Goal: Information Seeking & Learning: Learn about a topic

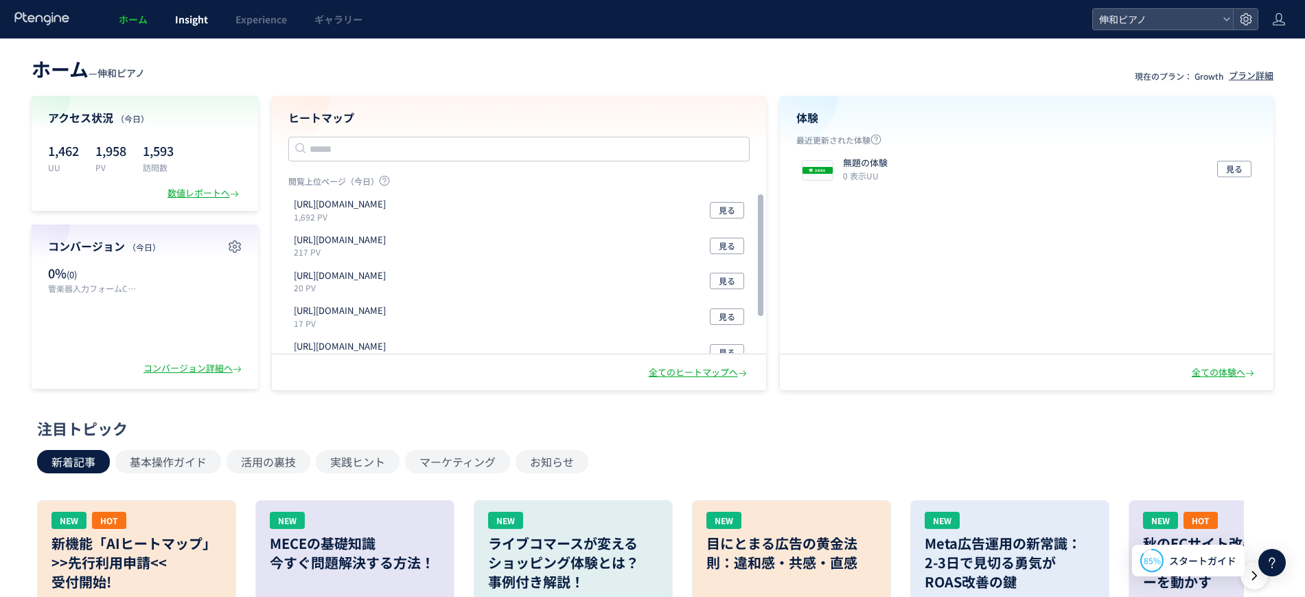
click at [196, 18] on span "Insight" at bounding box center [191, 19] width 33 height 14
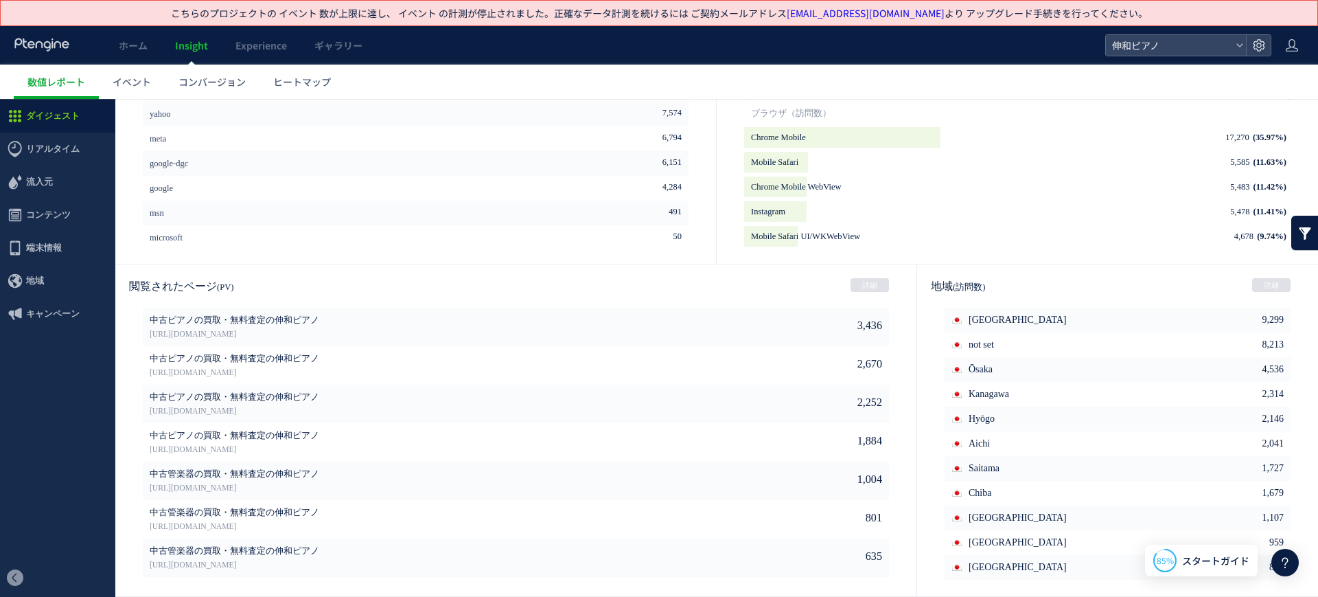
scroll to position [51, 0]
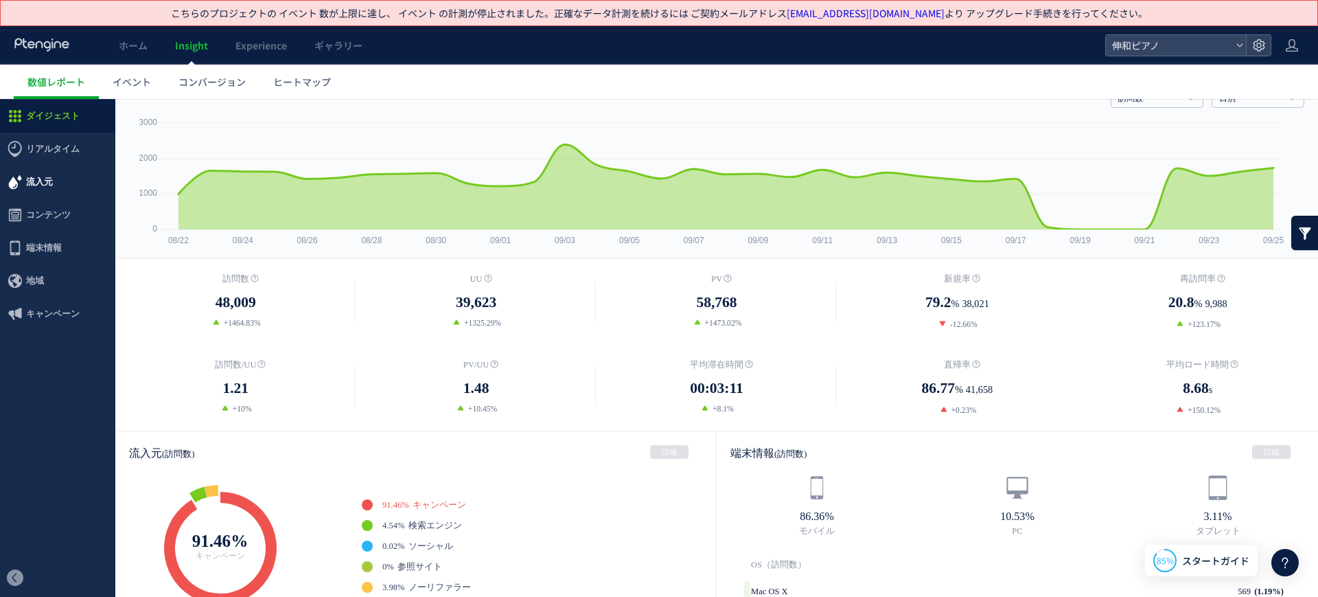
click at [106, 194] on span "流入元" at bounding box center [57, 181] width 115 height 33
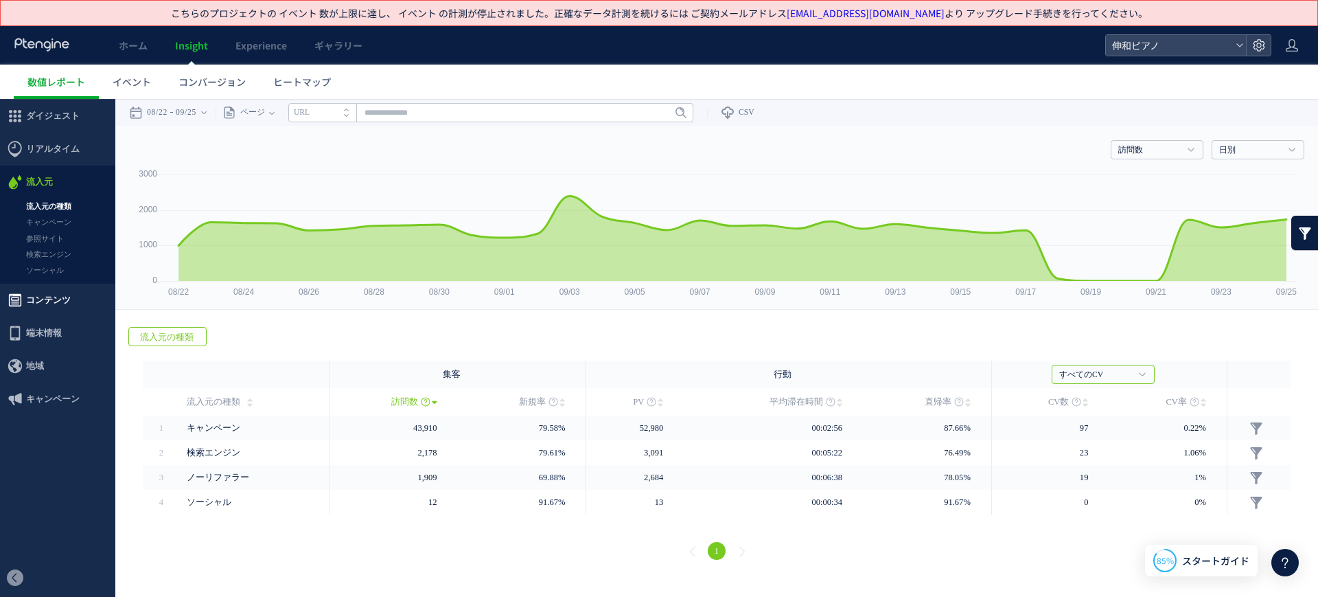
click at [76, 290] on span "コンテンツ" at bounding box center [57, 300] width 115 height 33
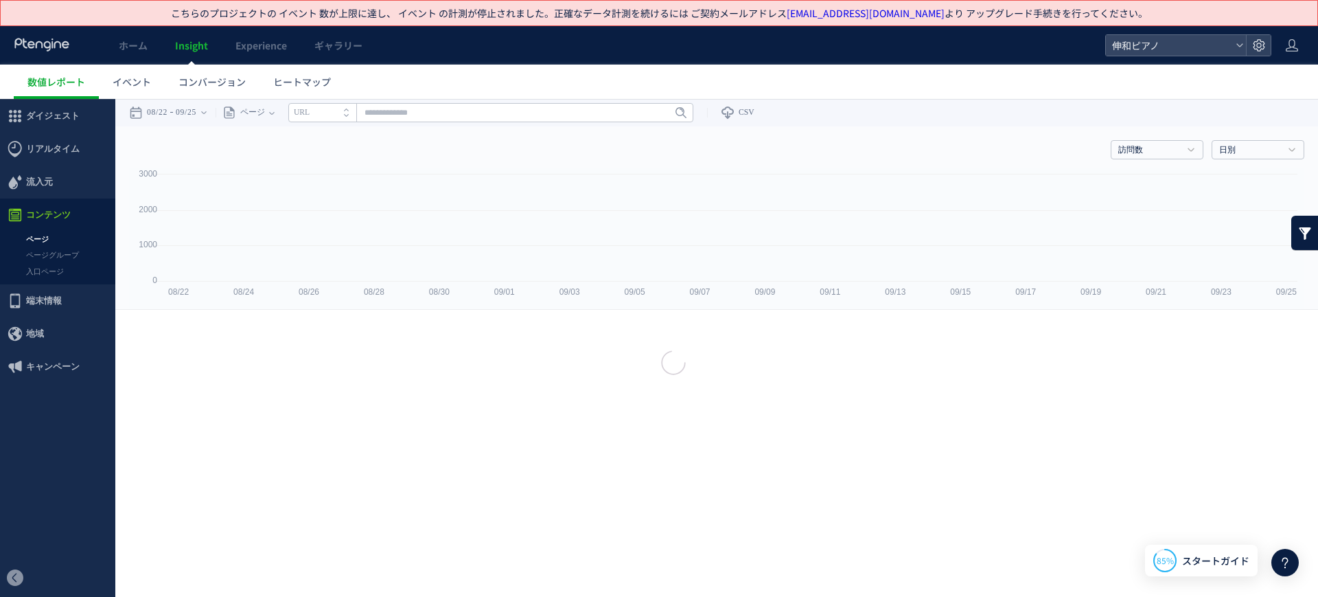
click at [44, 236] on div at bounding box center [659, 298] width 1318 height 597
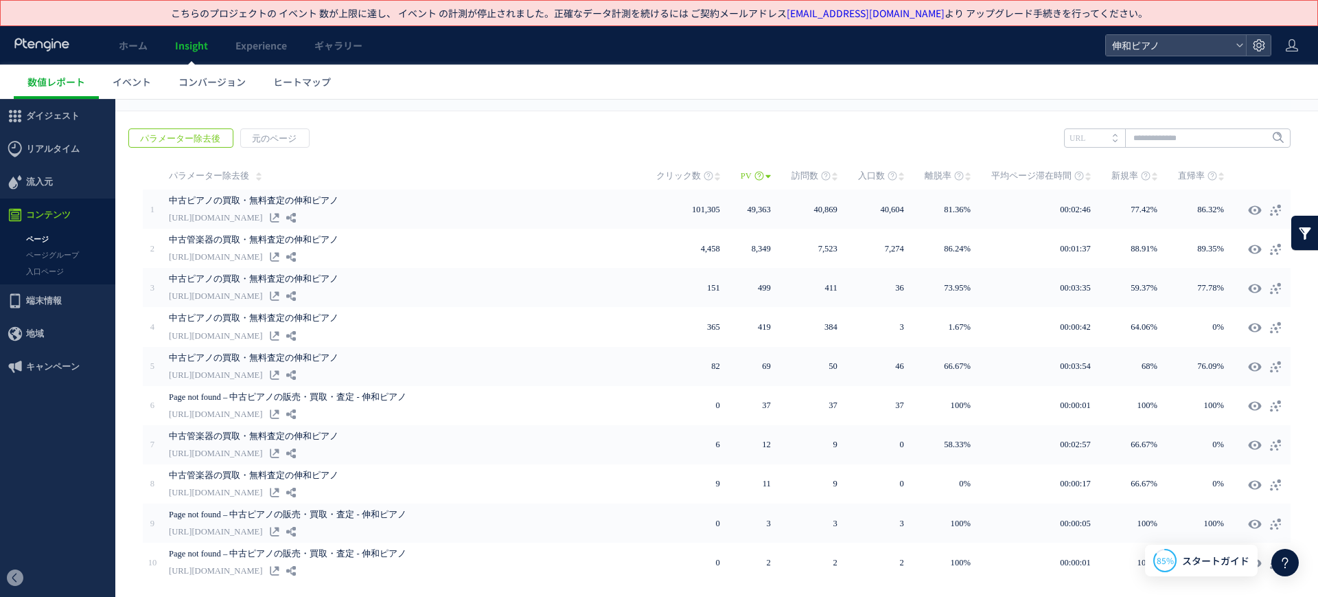
scroll to position [242, 0]
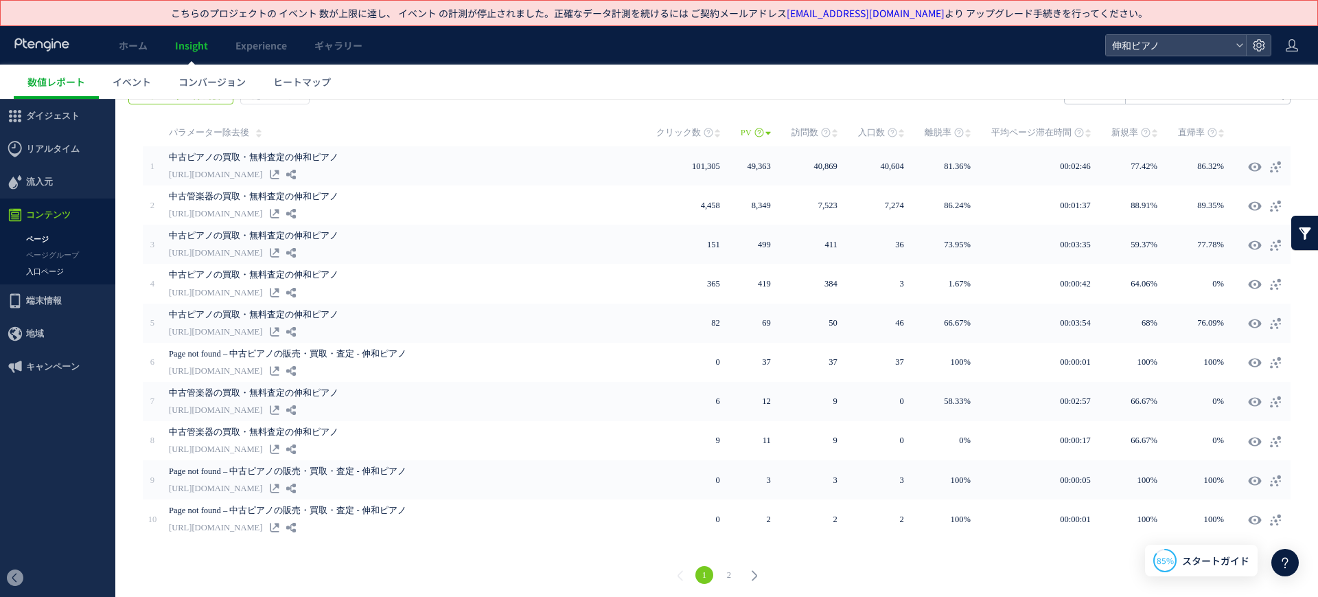
click at [62, 269] on link "入口ページ" at bounding box center [57, 272] width 115 height 16
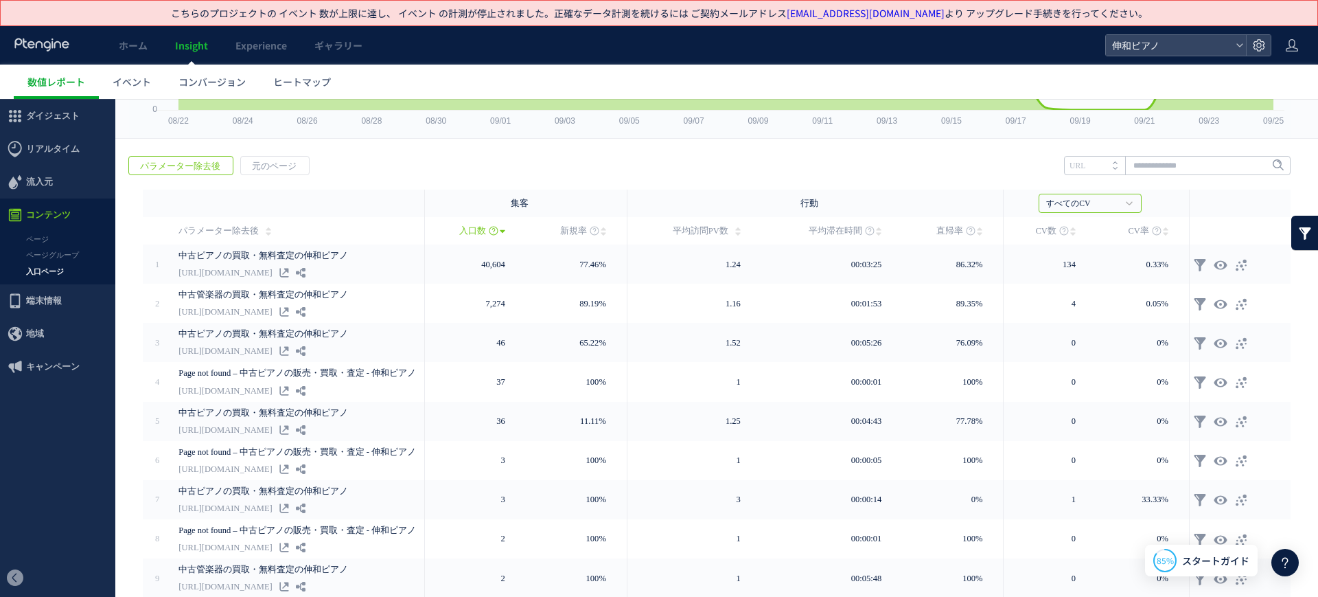
scroll to position [269, 0]
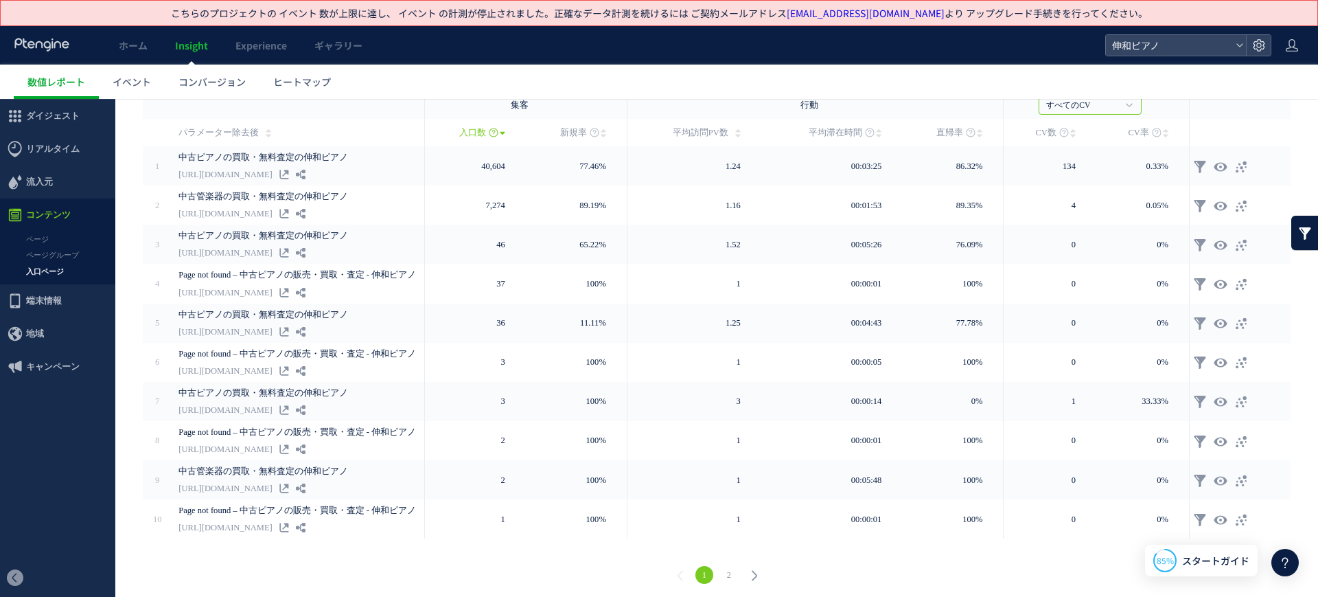
click at [720, 566] on link "2" at bounding box center [729, 575] width 18 height 18
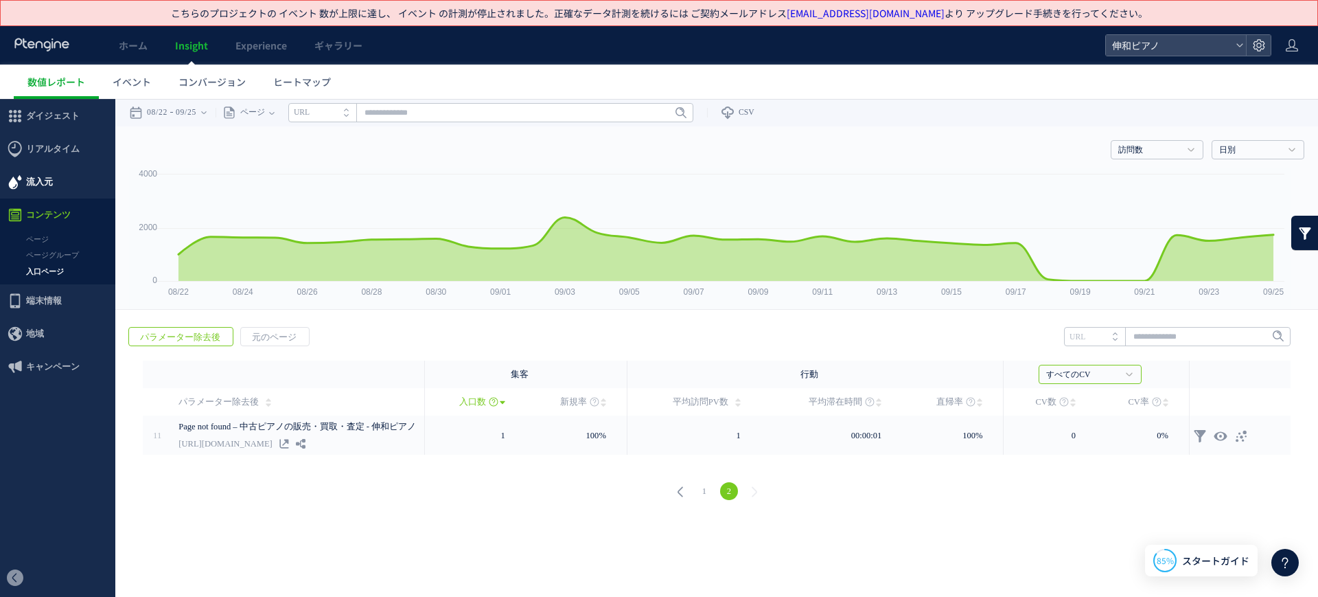
click at [48, 186] on span "流入元" at bounding box center [39, 181] width 27 height 33
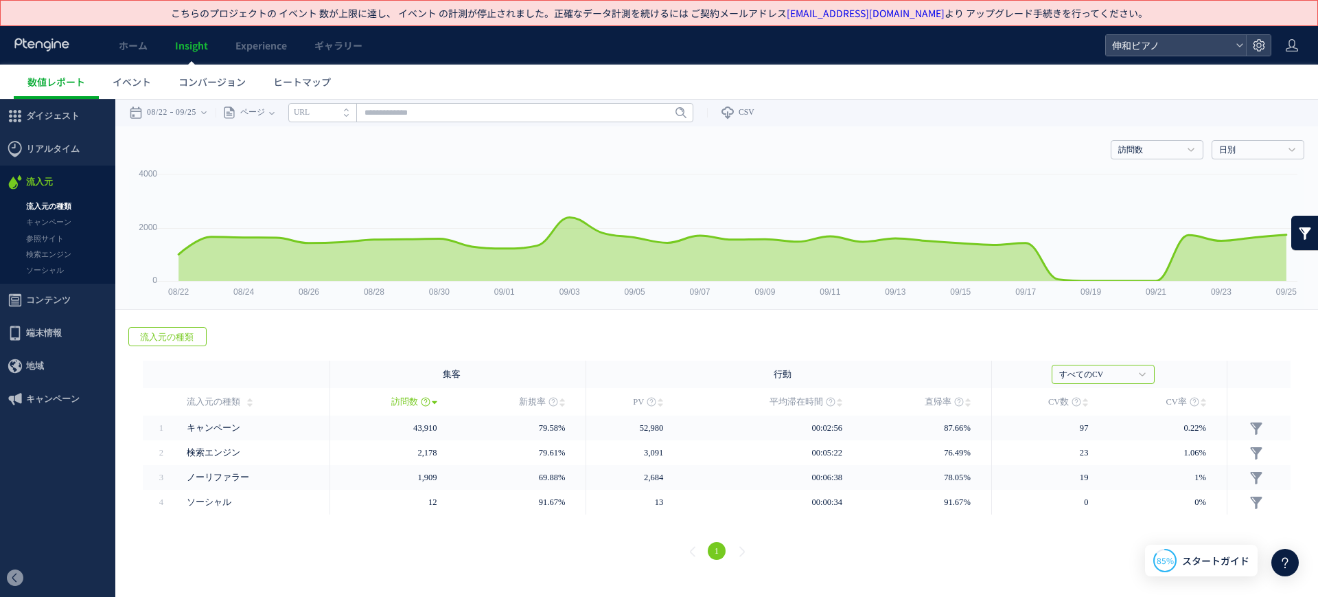
click at [62, 205] on link "流入元の種類" at bounding box center [57, 206] width 115 height 16
click at [62, 214] on link "キャンペーン" at bounding box center [57, 222] width 115 height 16
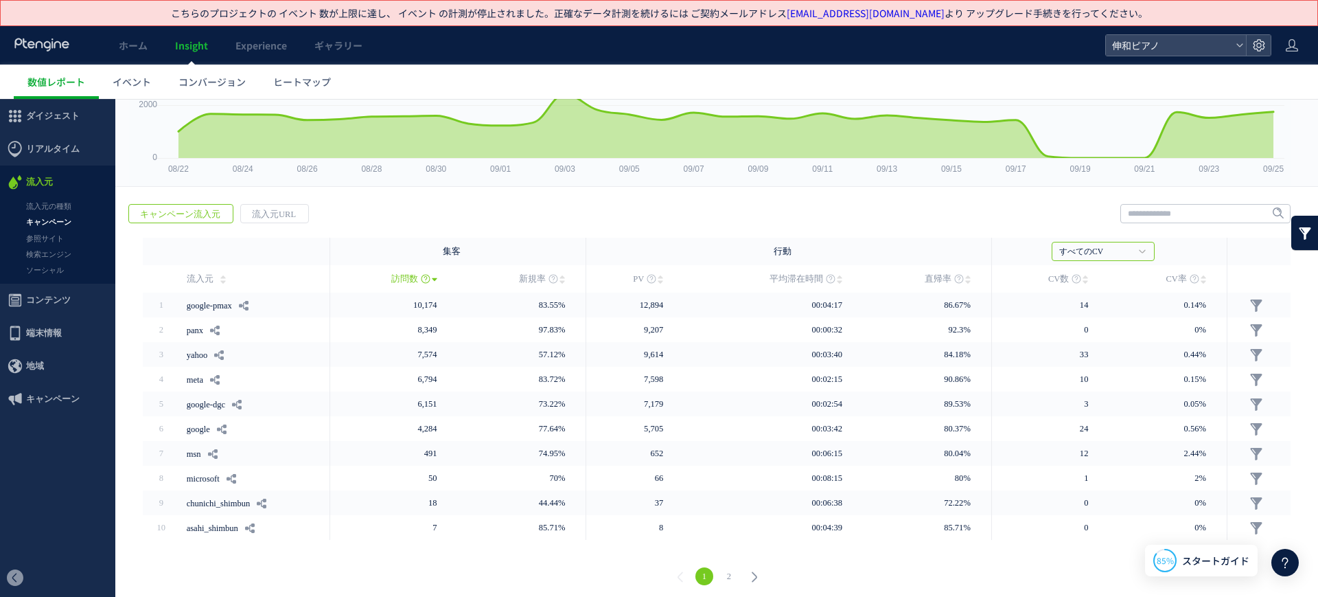
scroll to position [129, 0]
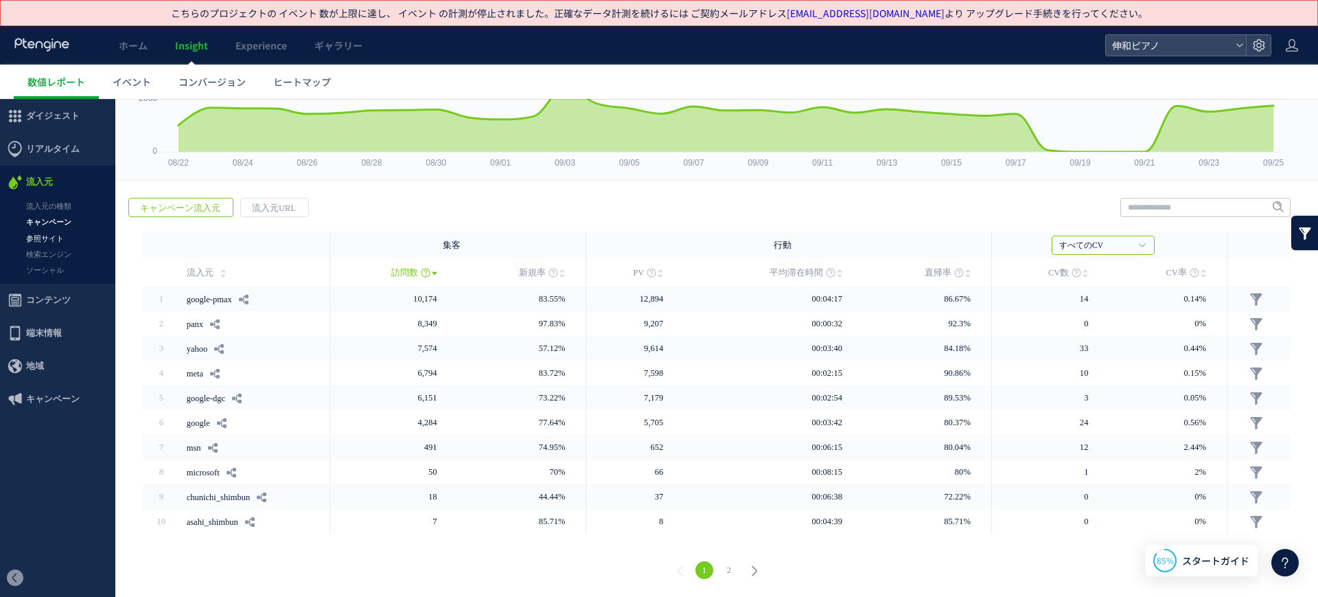
click at [60, 232] on link "参照サイト" at bounding box center [57, 239] width 115 height 16
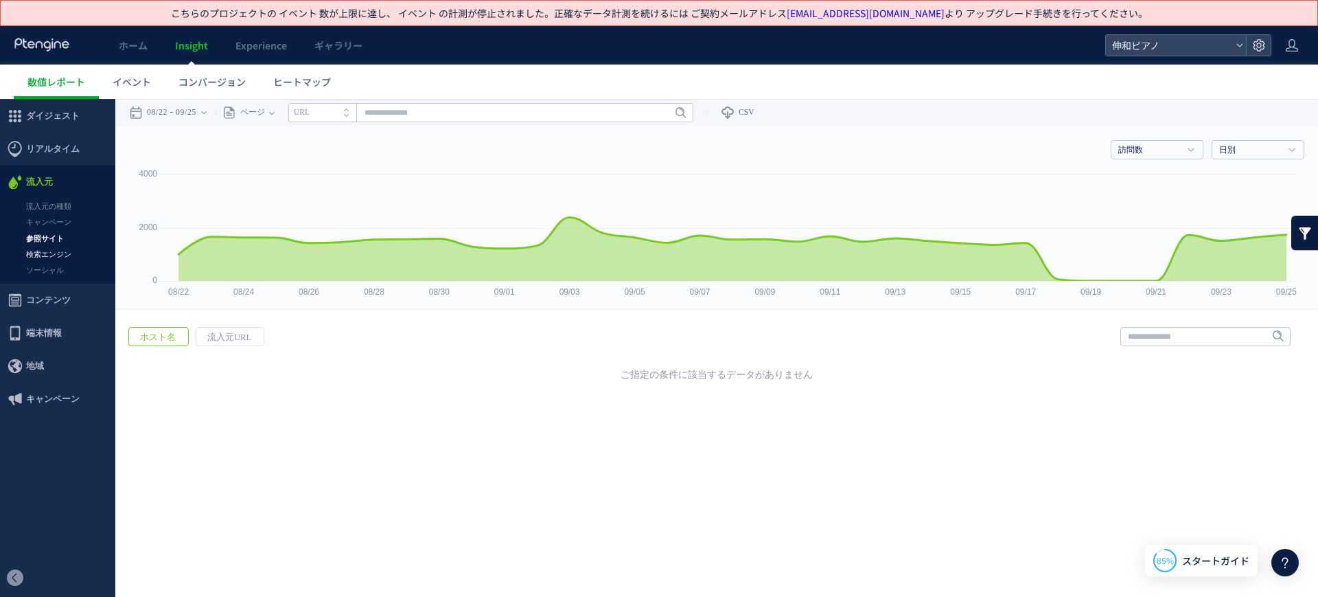
click at [63, 246] on link "検索エンジン" at bounding box center [57, 254] width 115 height 16
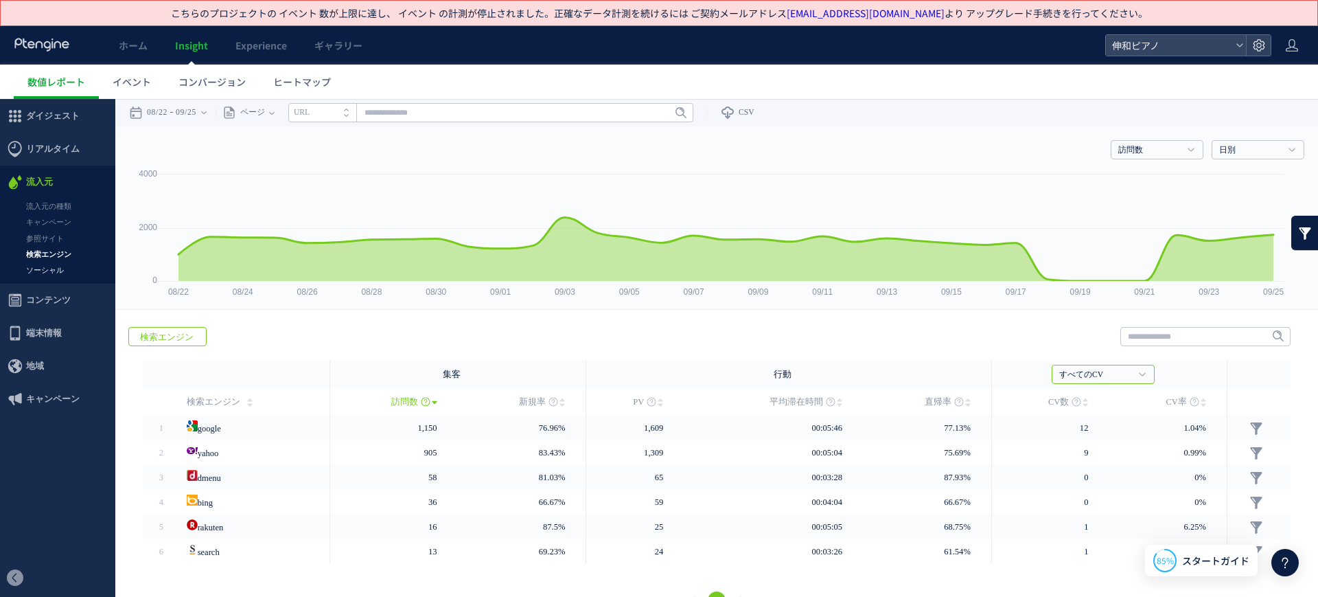
click at [58, 267] on link "ソーシャル" at bounding box center [57, 270] width 115 height 16
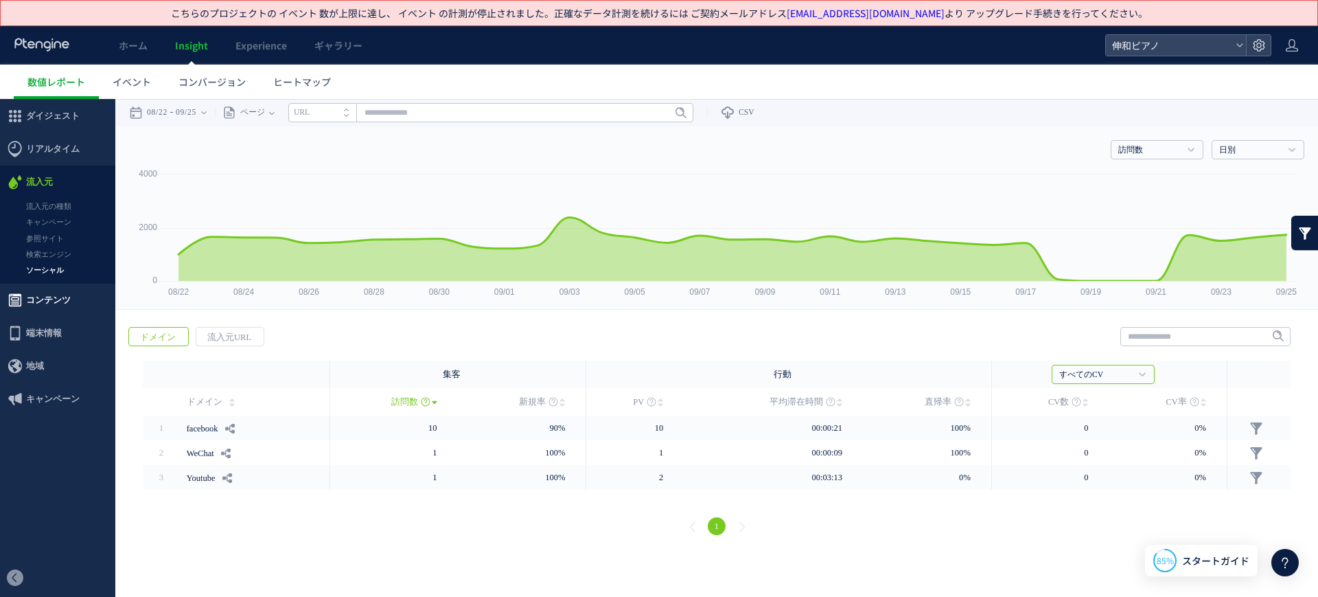
click at [57, 298] on span "コンテンツ" at bounding box center [48, 300] width 45 height 33
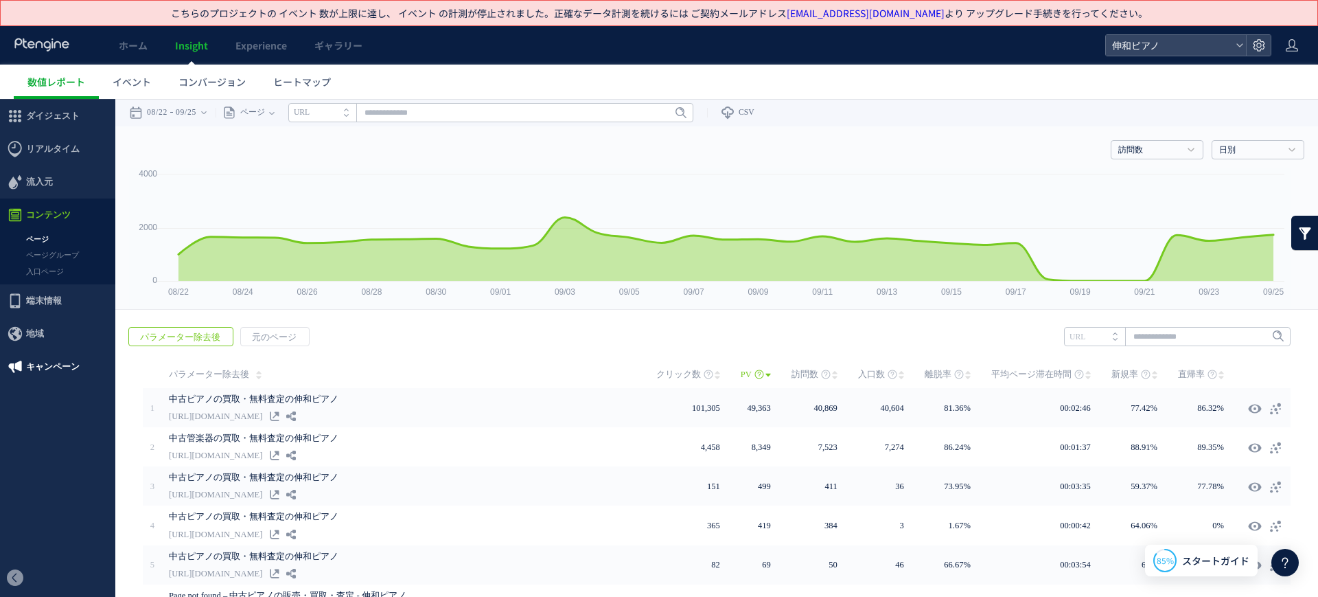
click at [51, 363] on span "キャンペーン" at bounding box center [53, 366] width 54 height 33
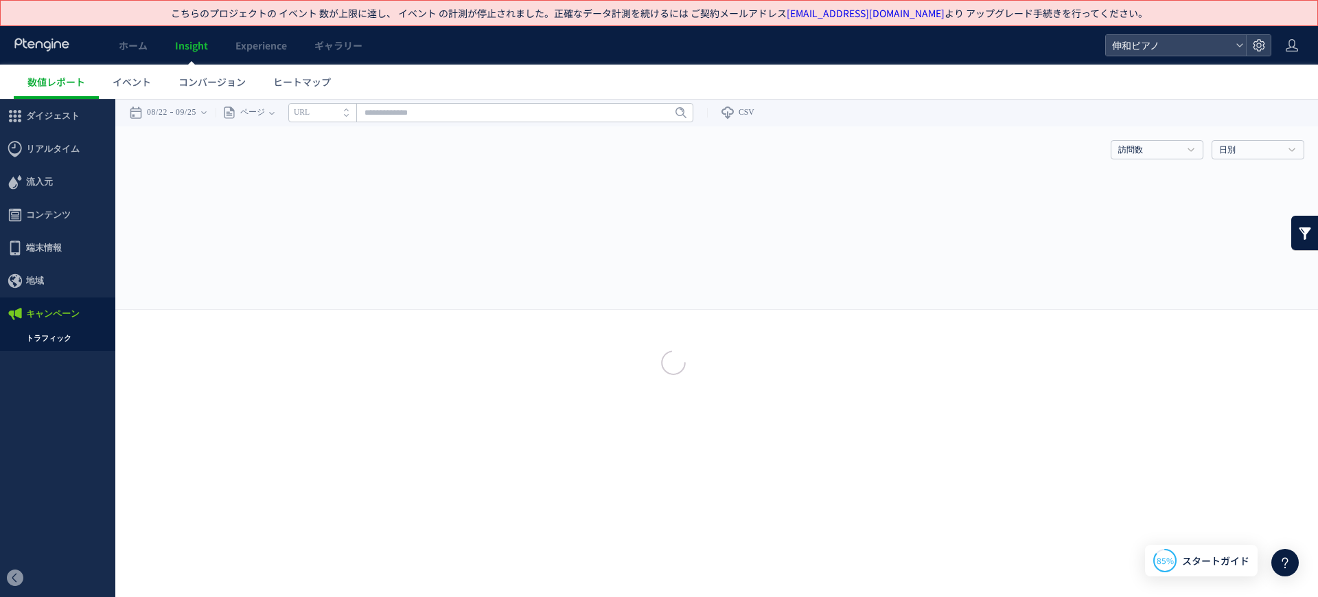
click at [58, 339] on div at bounding box center [659, 298] width 1318 height 597
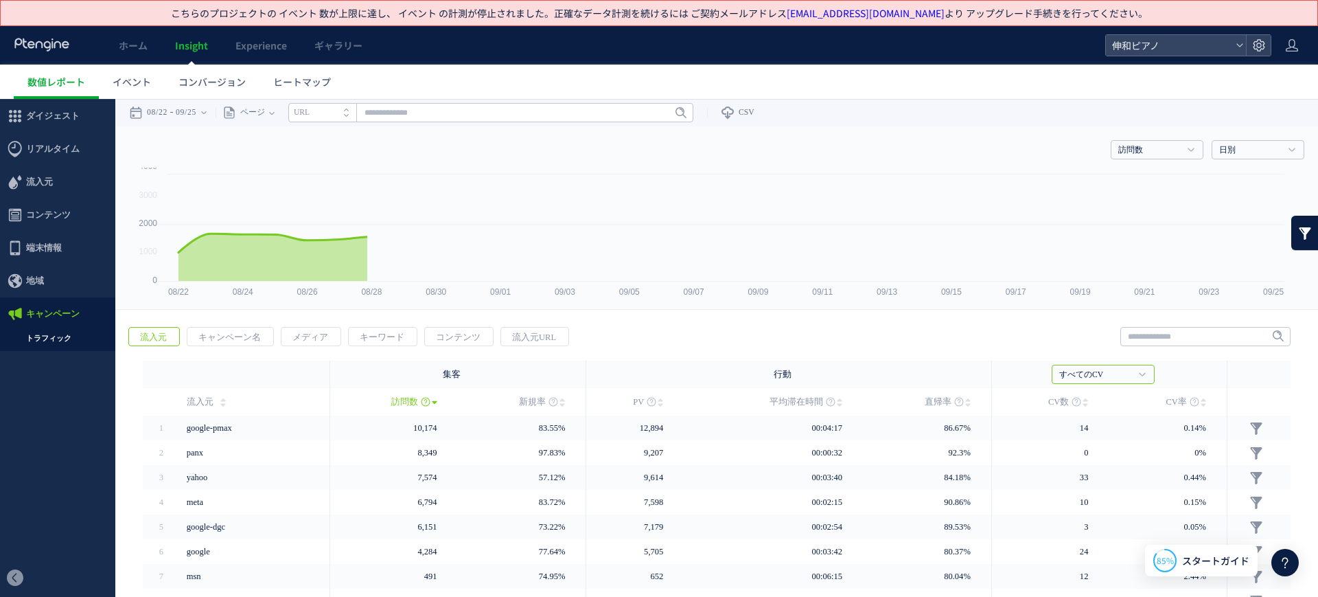
click at [58, 334] on link "トラフィック" at bounding box center [57, 338] width 115 height 16
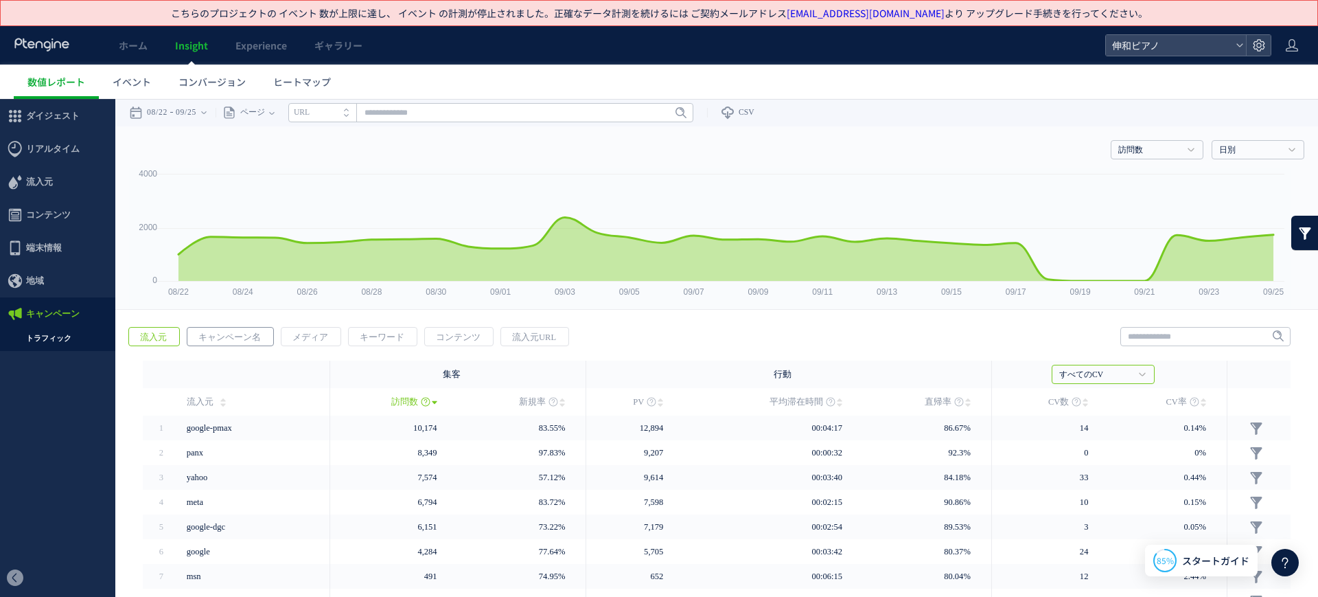
click at [246, 328] on span "キャンペーン名" at bounding box center [229, 337] width 84 height 19
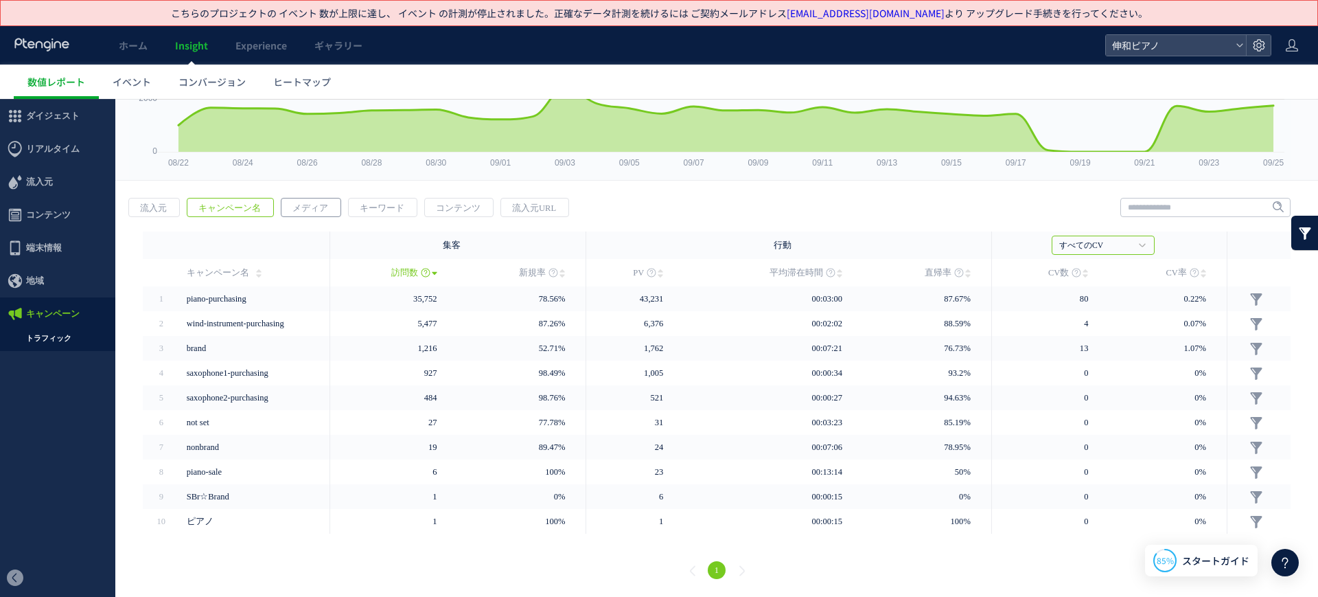
click at [308, 204] on span "メディア" at bounding box center [311, 207] width 58 height 19
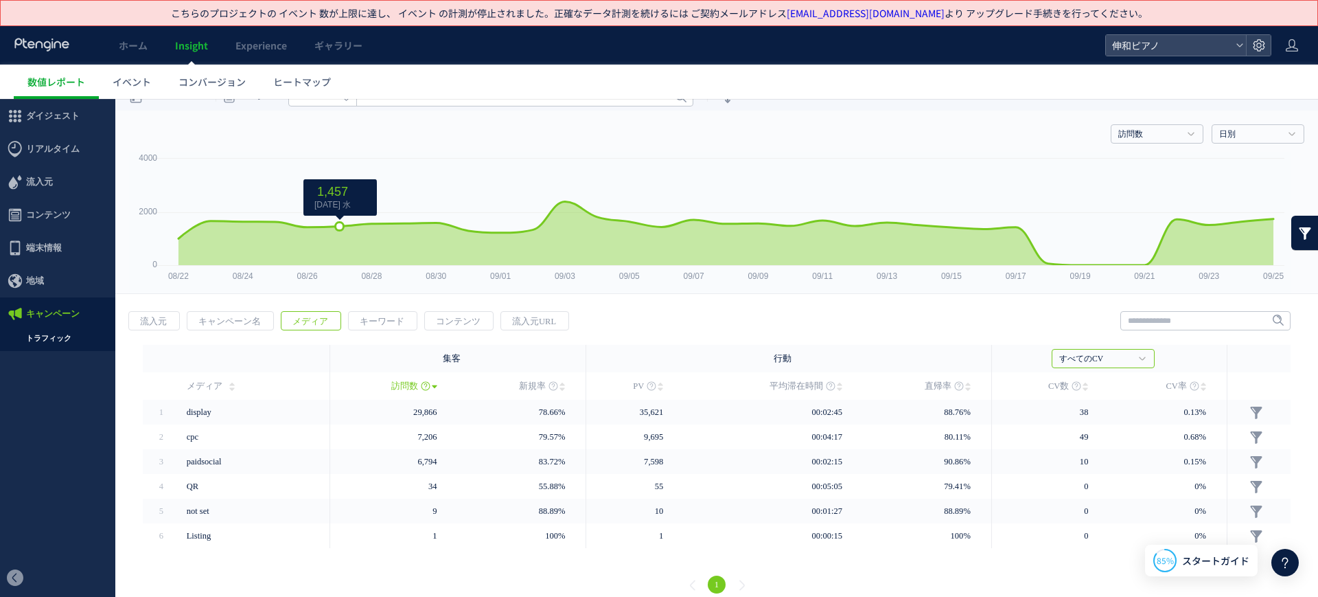
scroll to position [30, 0]
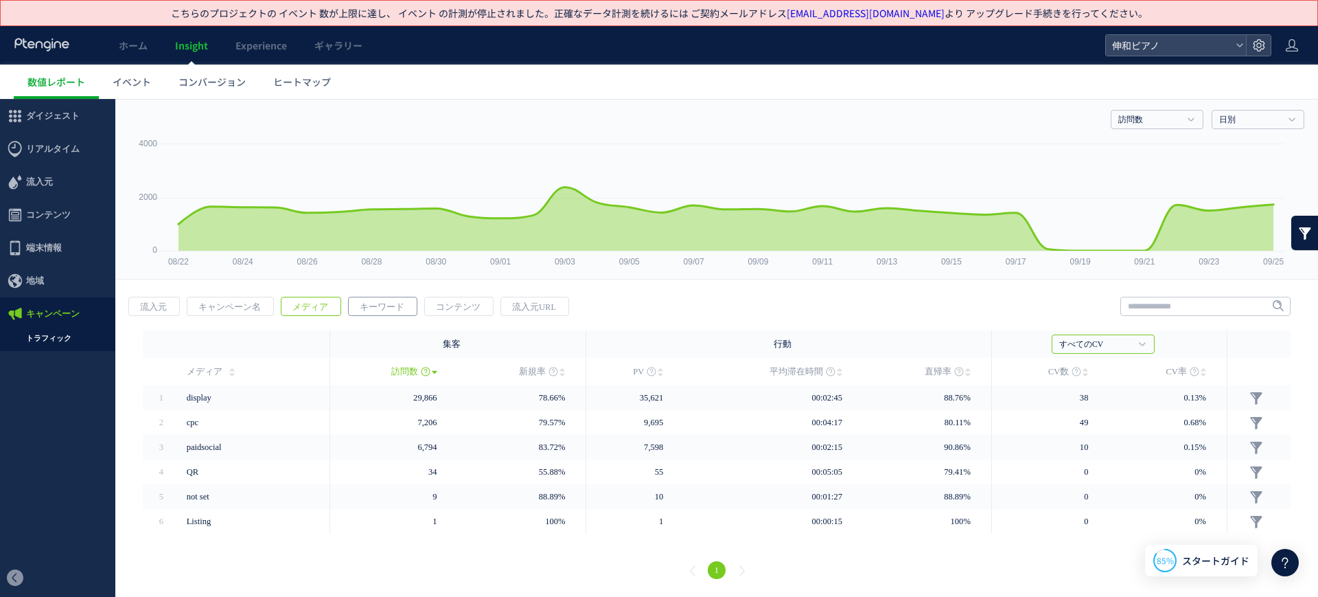
click at [384, 299] on span "キーワード" at bounding box center [382, 306] width 67 height 19
click at [439, 317] on div "戻る 流入元 キャンペーン名 メディア キーワード PV" at bounding box center [716, 440] width 1203 height 314
click at [446, 306] on span "コンテンツ" at bounding box center [458, 306] width 67 height 19
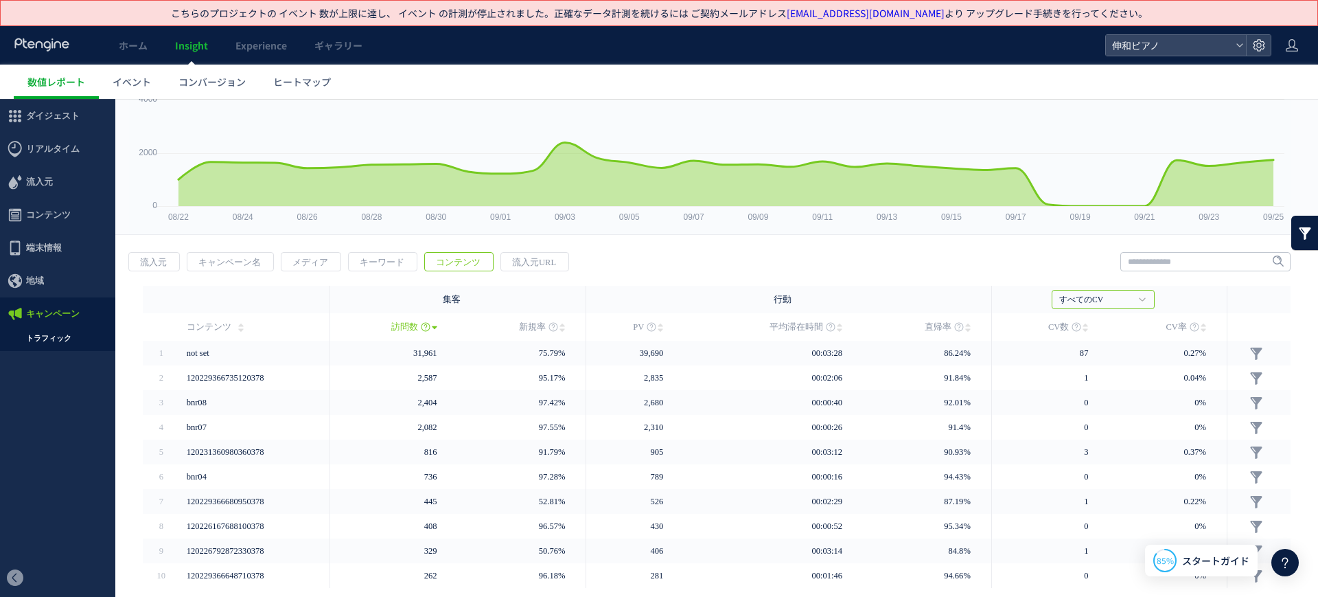
scroll to position [129, 0]
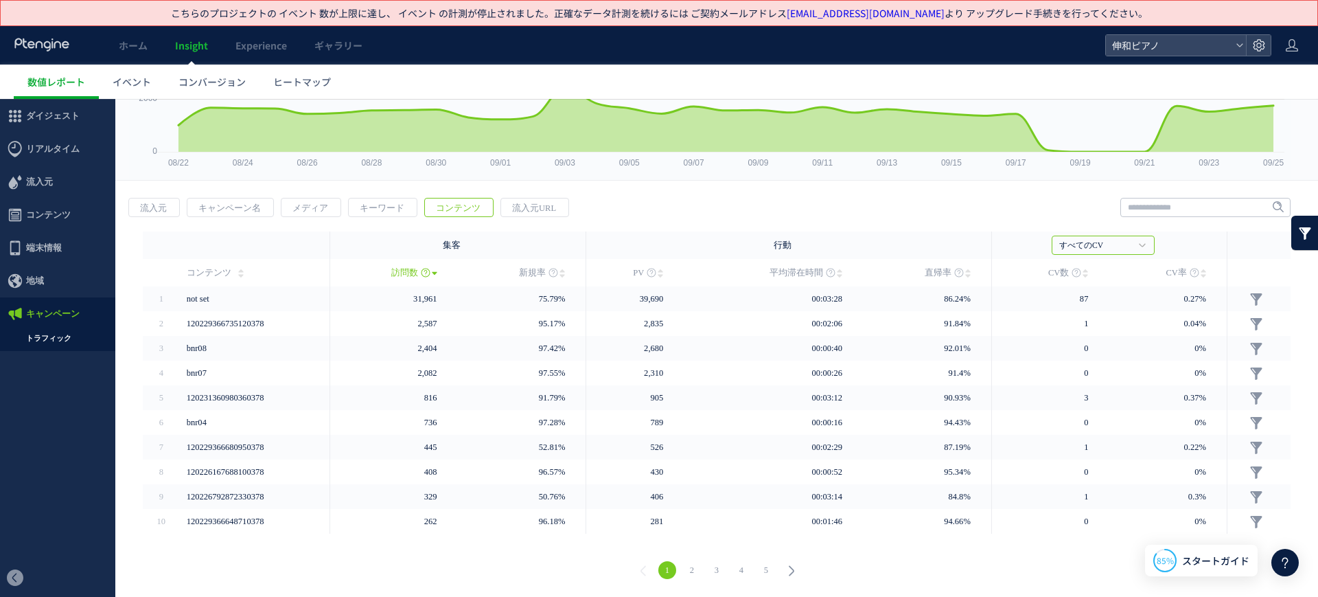
click at [687, 566] on link "2" at bounding box center [692, 570] width 18 height 18
click at [709, 569] on link "3" at bounding box center [717, 570] width 18 height 18
click at [735, 569] on link "4" at bounding box center [742, 570] width 18 height 18
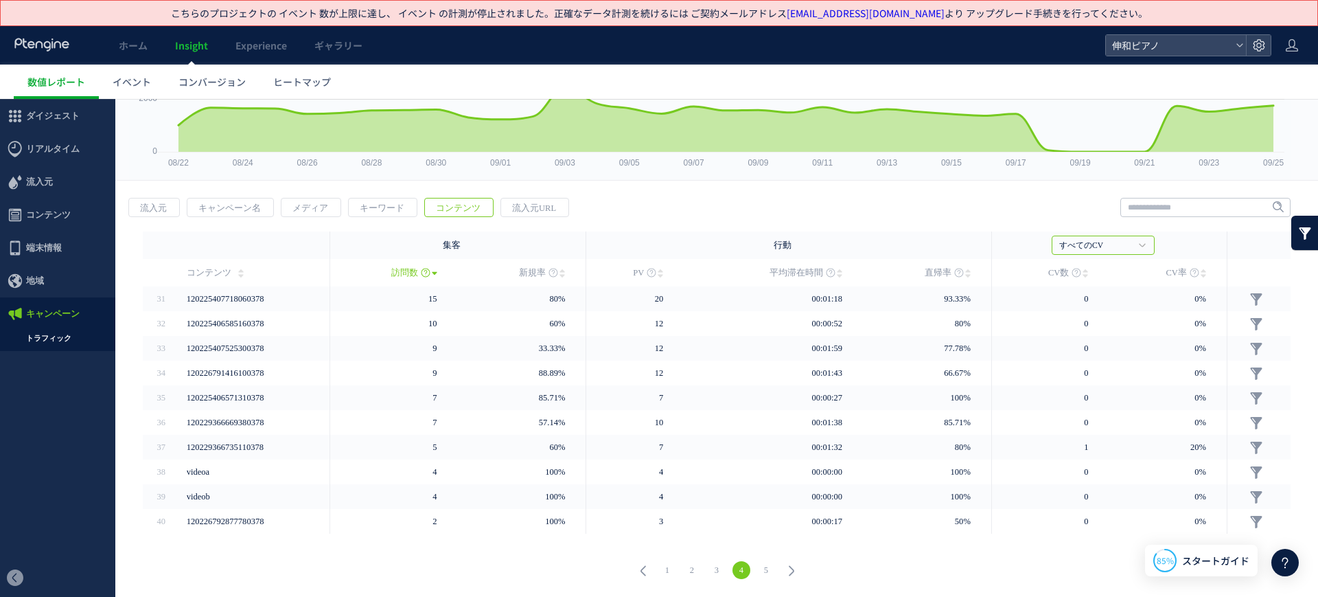
click at [757, 574] on link "5" at bounding box center [766, 570] width 18 height 18
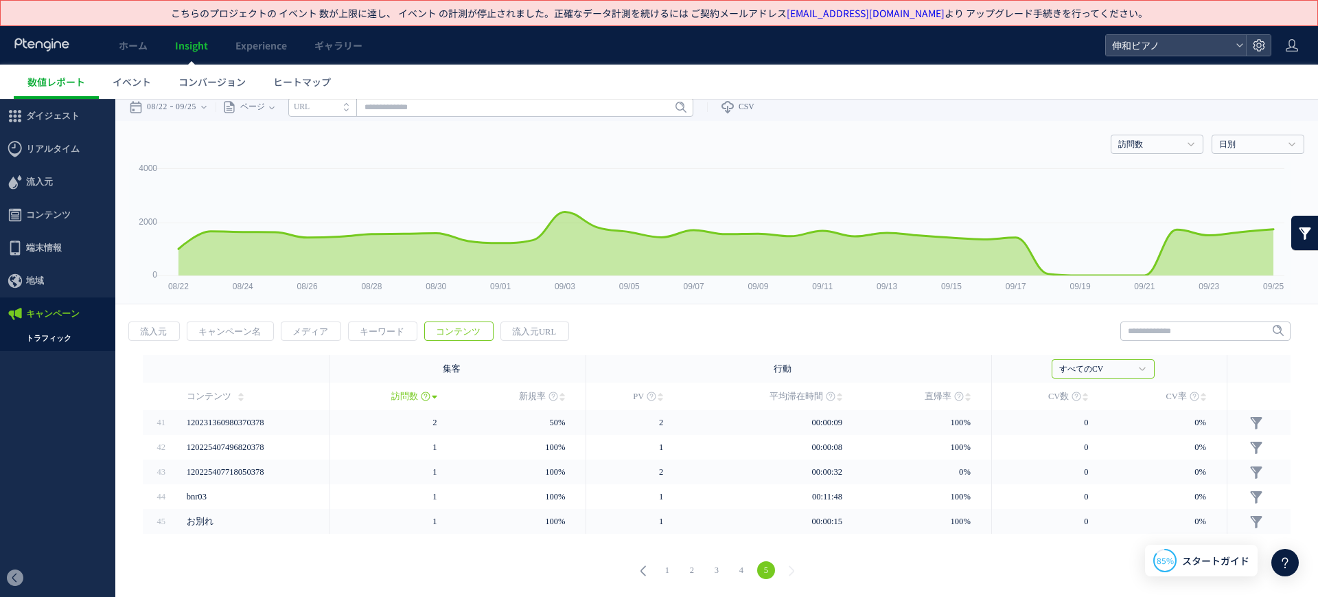
scroll to position [5, 0]
click at [664, 567] on link "1" at bounding box center [667, 570] width 18 height 18
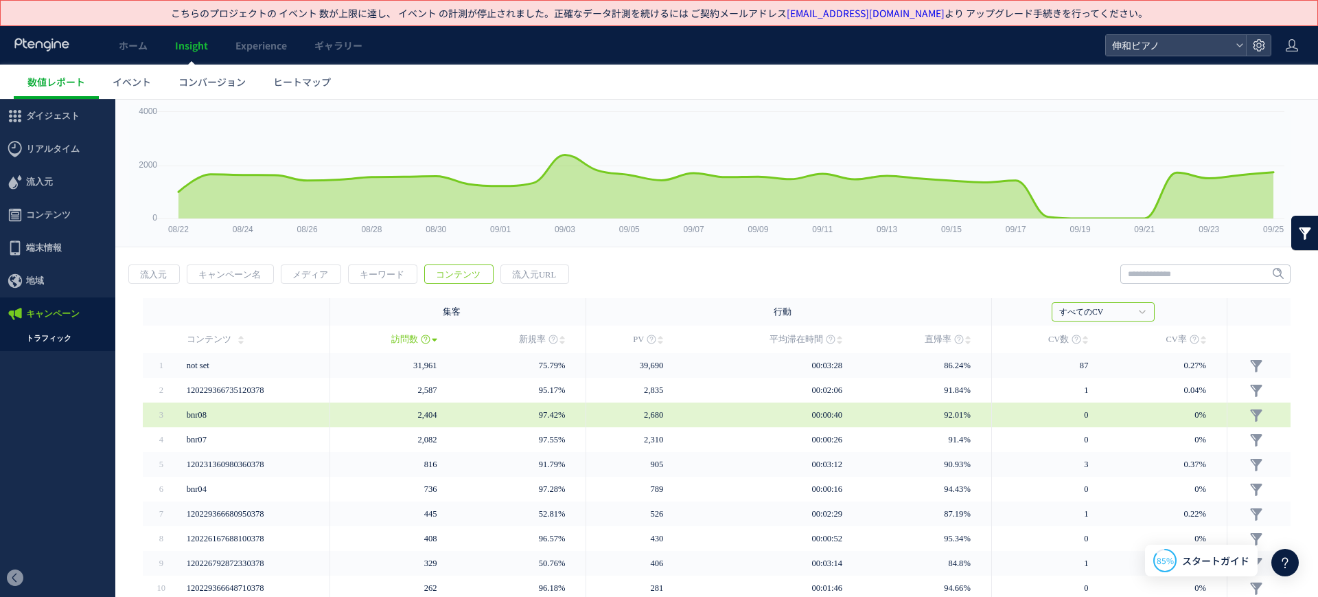
scroll to position [129, 0]
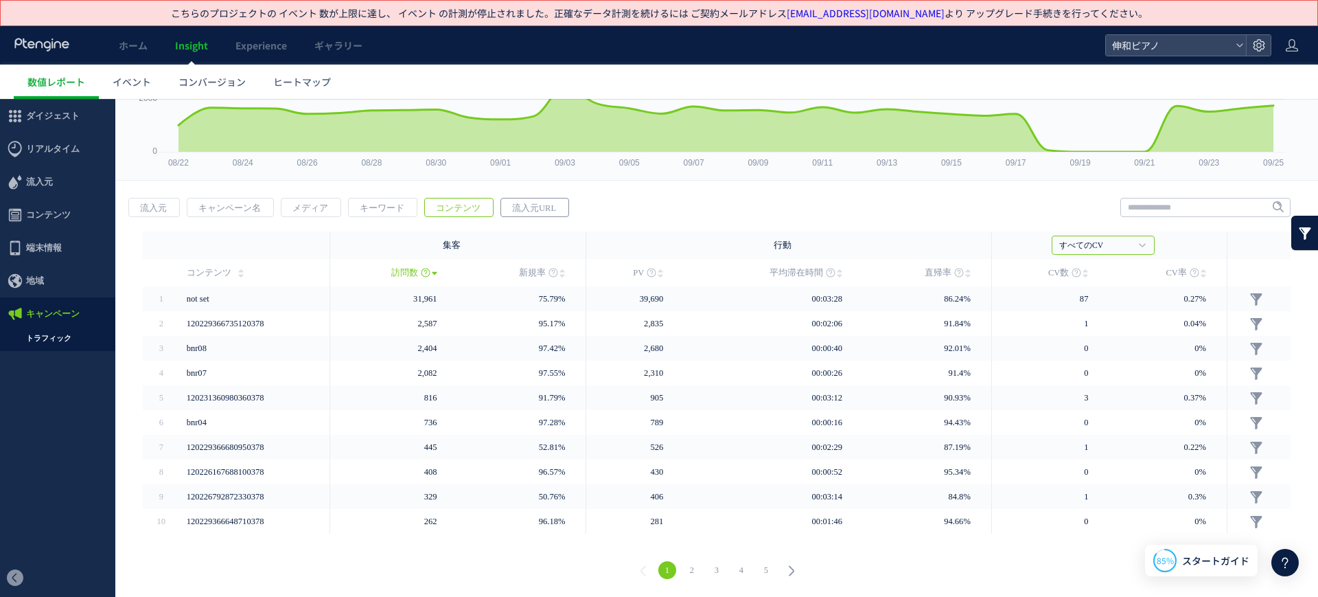
click at [528, 211] on span "流入元URL" at bounding box center [534, 207] width 66 height 19
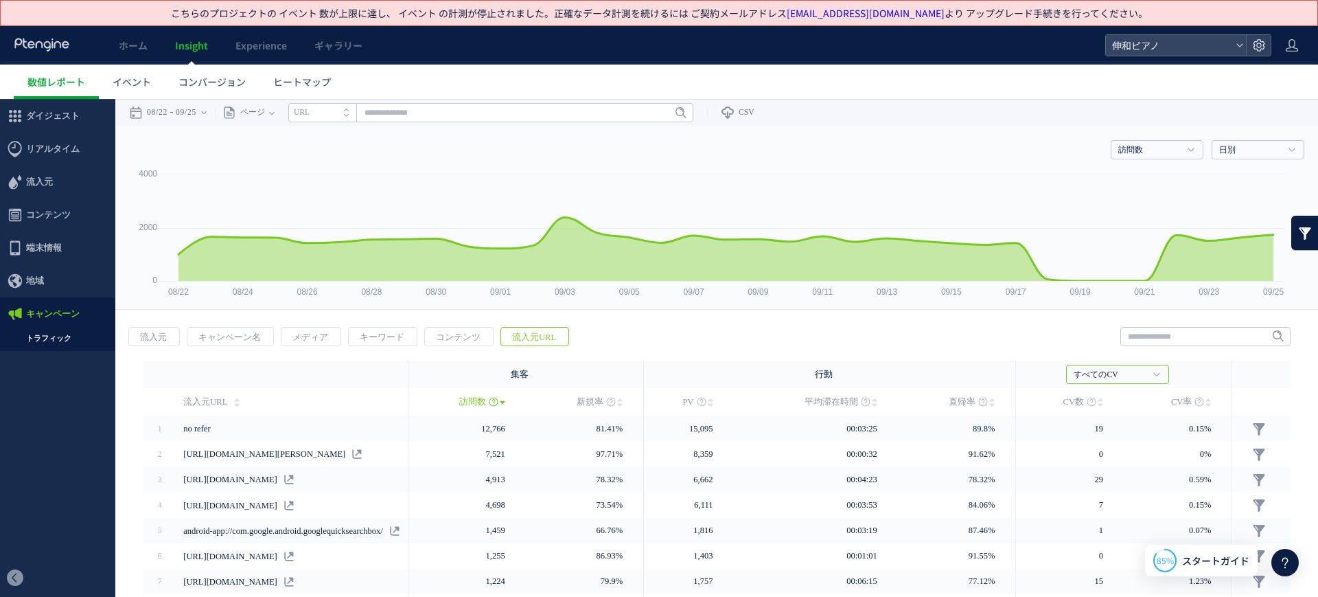
scroll to position [132, 0]
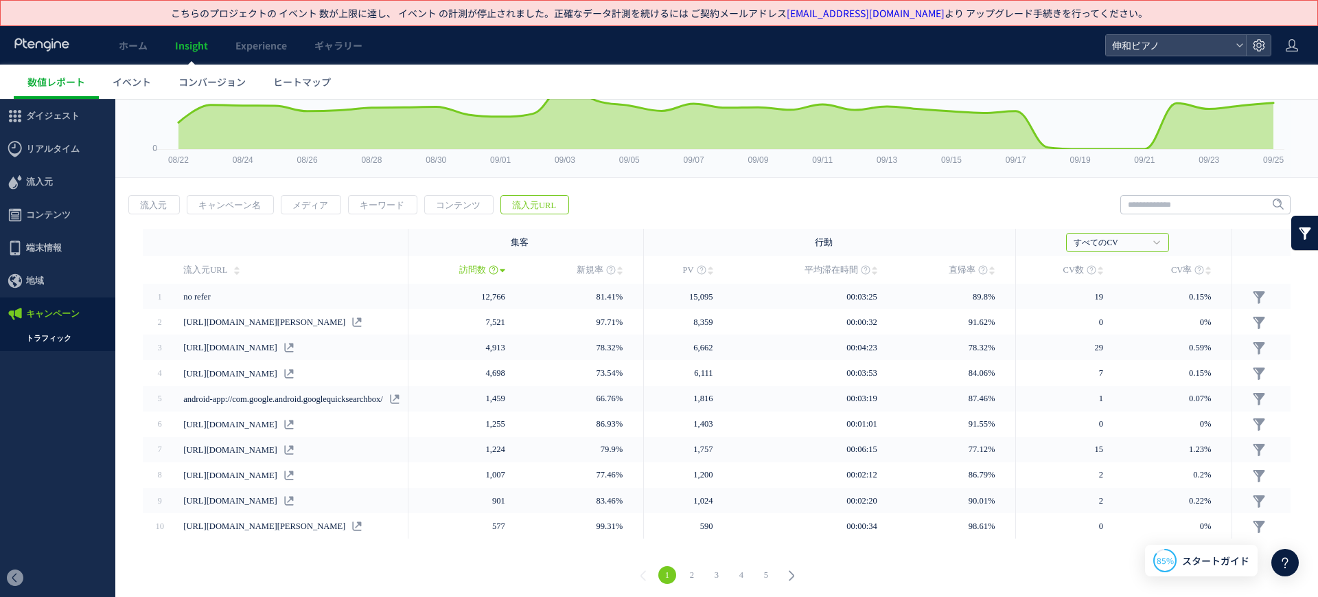
click at [757, 569] on link "5" at bounding box center [766, 575] width 18 height 18
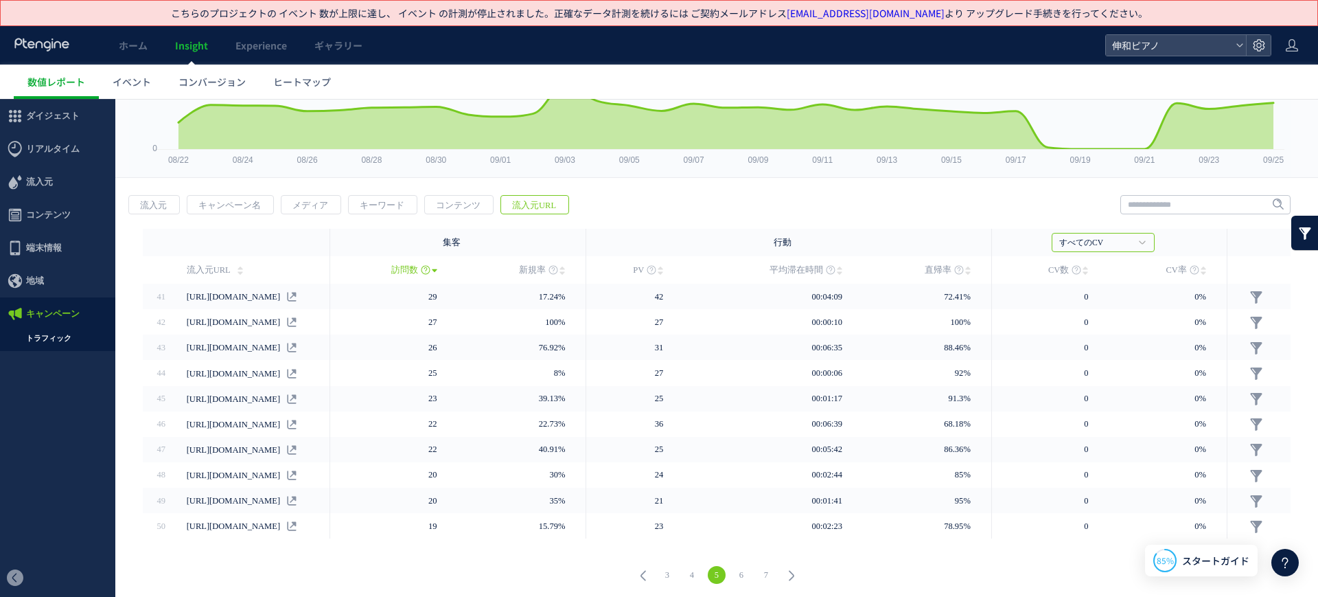
click at [760, 569] on link "7" at bounding box center [766, 575] width 18 height 18
click at [759, 566] on link "9" at bounding box center [766, 575] width 18 height 18
click at [757, 572] on link "11" at bounding box center [766, 575] width 18 height 18
click at [759, 569] on link "13" at bounding box center [766, 575] width 18 height 18
click at [789, 571] on use at bounding box center [791, 576] width 5 height 10
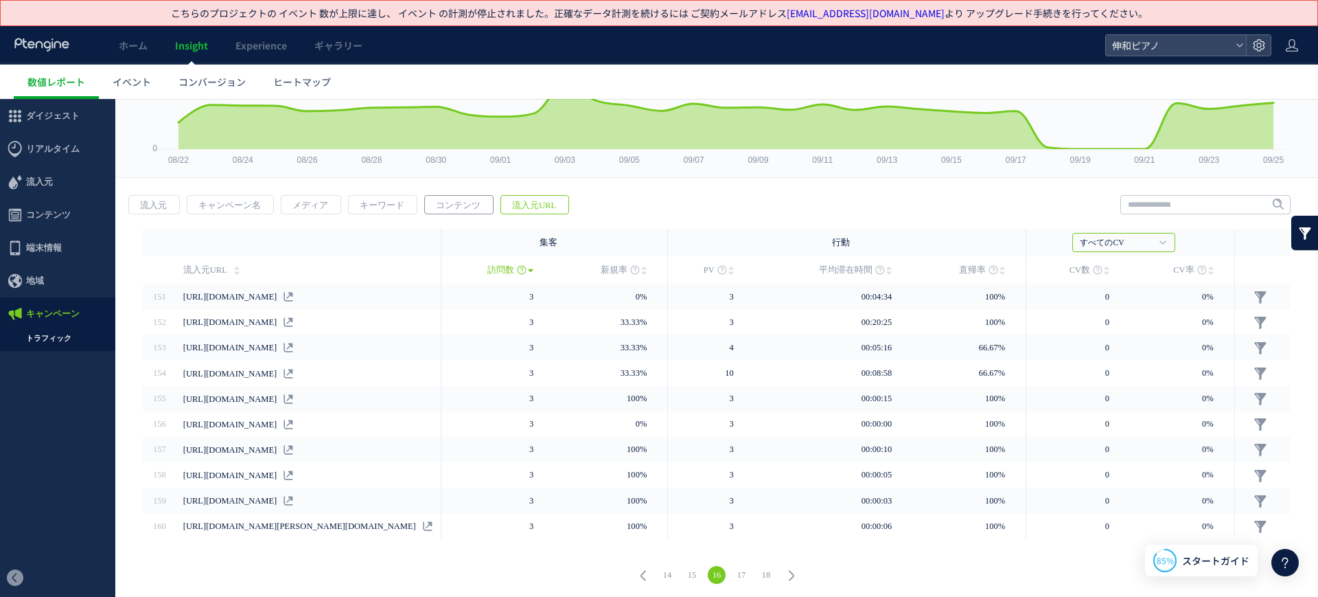
click at [459, 205] on span "コンテンツ" at bounding box center [458, 205] width 67 height 19
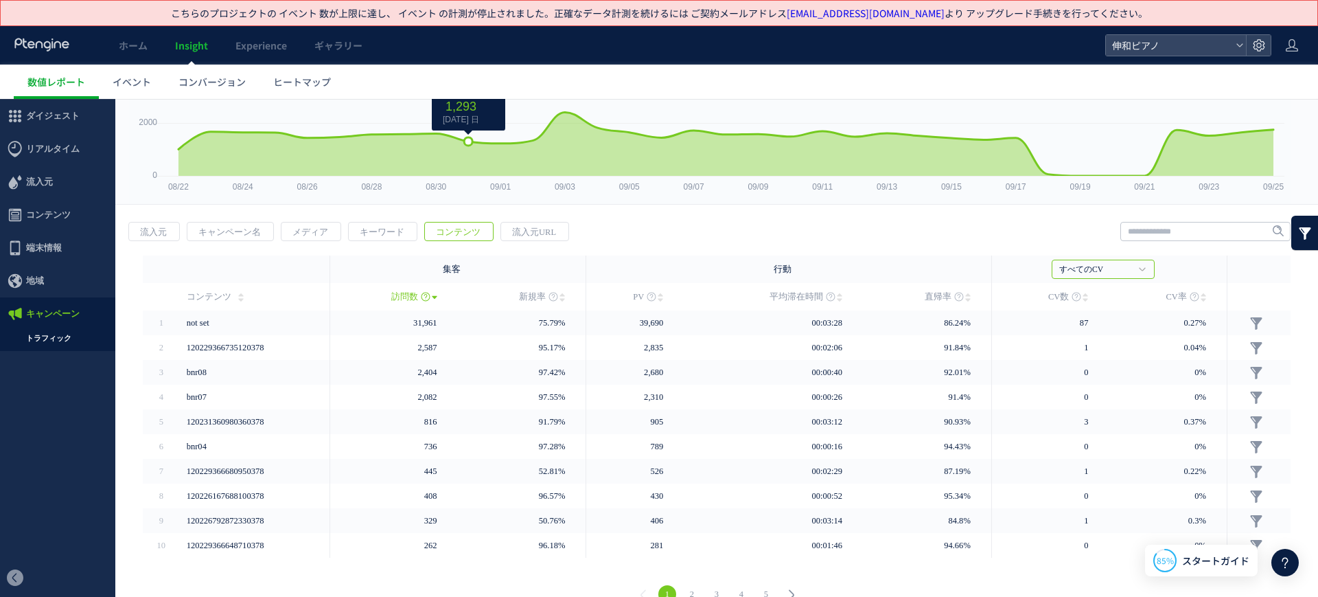
scroll to position [129, 0]
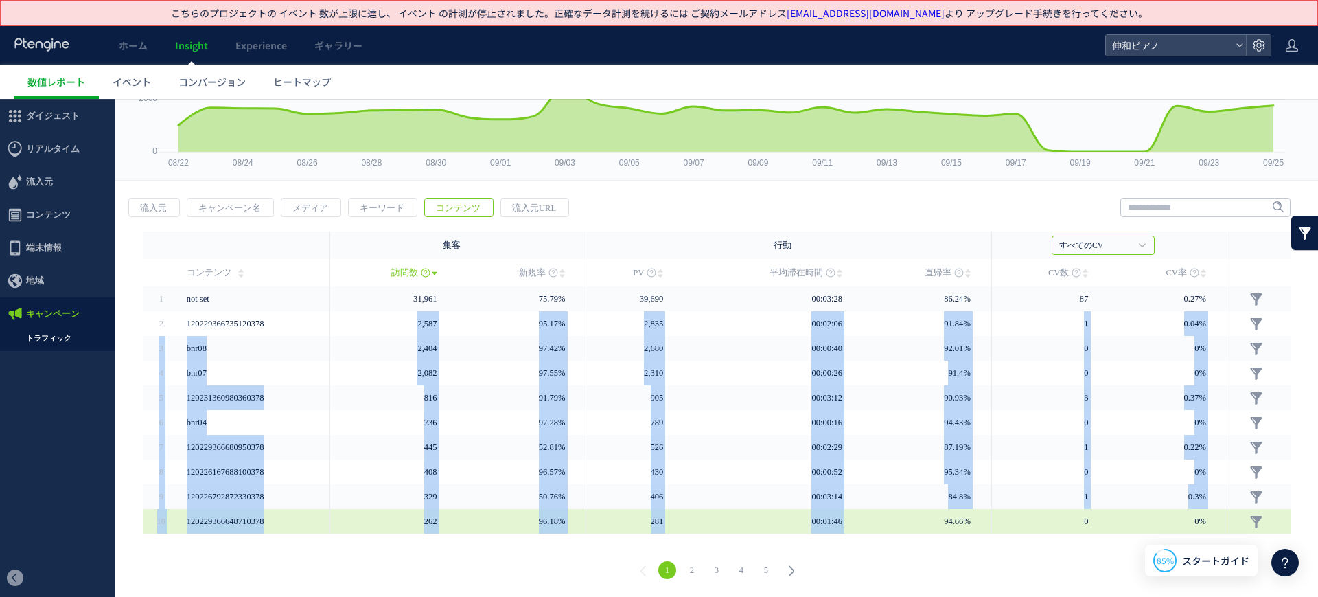
drag, startPoint x: 303, startPoint y: 319, endPoint x: 867, endPoint y: 514, distance: 597.4
click at [867, 514] on tbody "1 87" at bounding box center [717, 409] width 1148 height 247
click at [863, 531] on td "94.66%" at bounding box center [927, 521] width 129 height 25
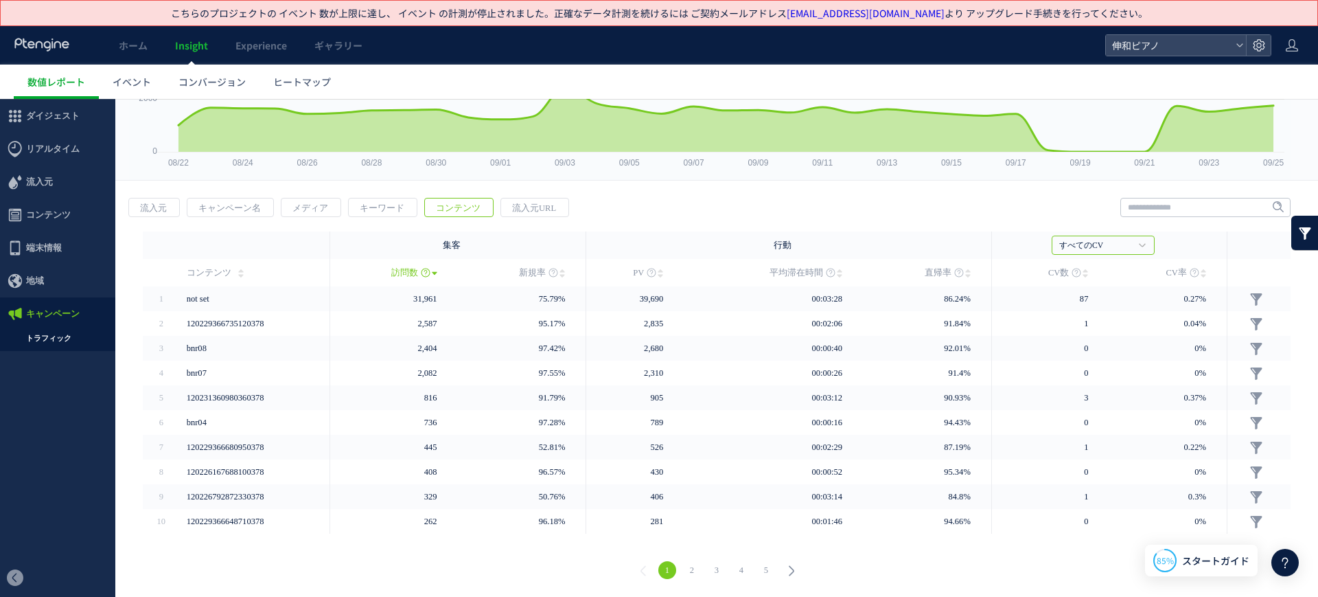
click at [683, 573] on link "2" at bounding box center [692, 570] width 18 height 18
click at [712, 566] on link "3" at bounding box center [717, 570] width 18 height 18
click at [738, 569] on link "4" at bounding box center [742, 570] width 18 height 18
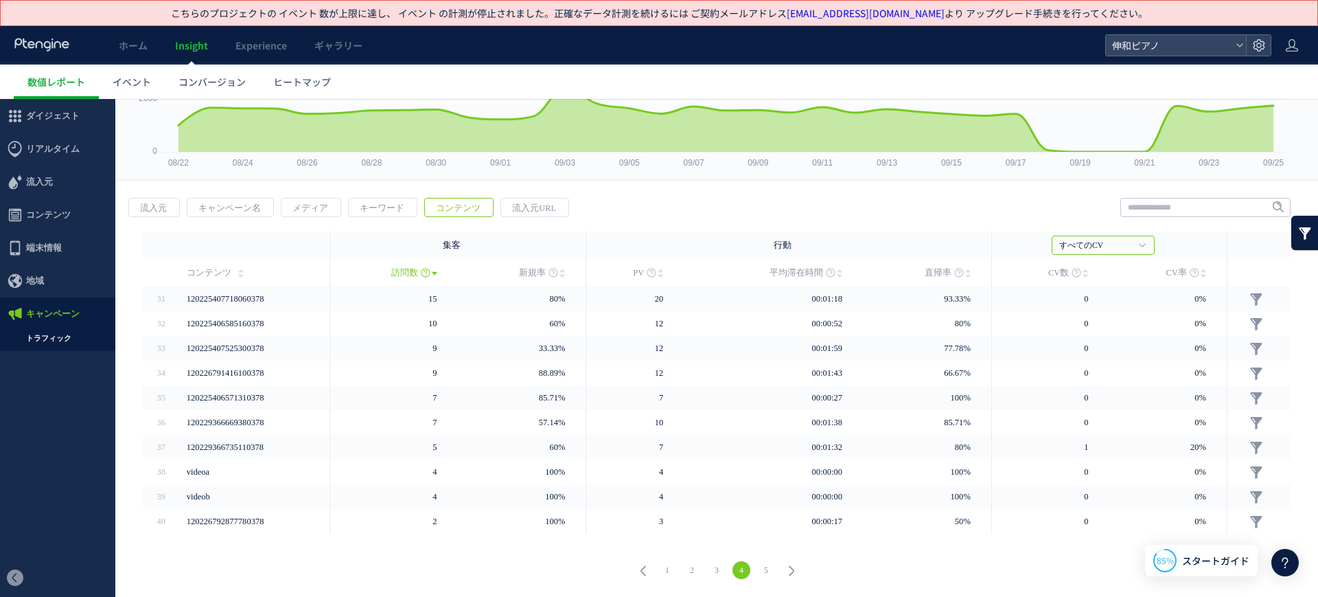
click at [757, 570] on link "5" at bounding box center [766, 570] width 18 height 18
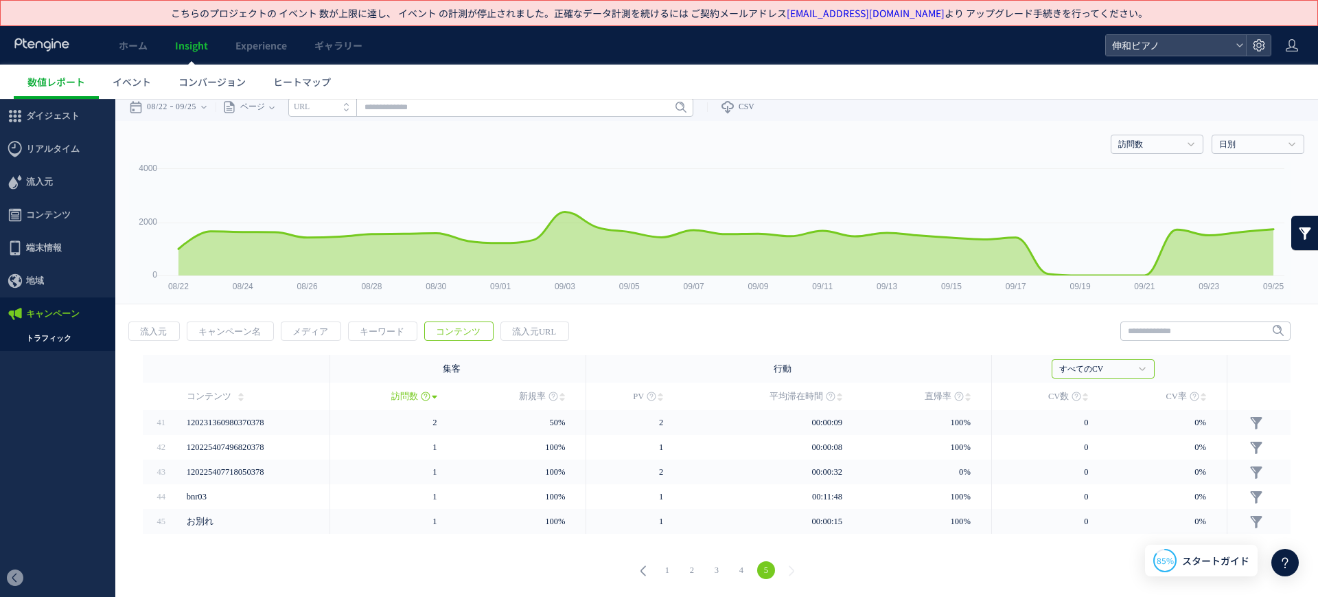
scroll to position [5, 0]
